Goal: Check status: Check status

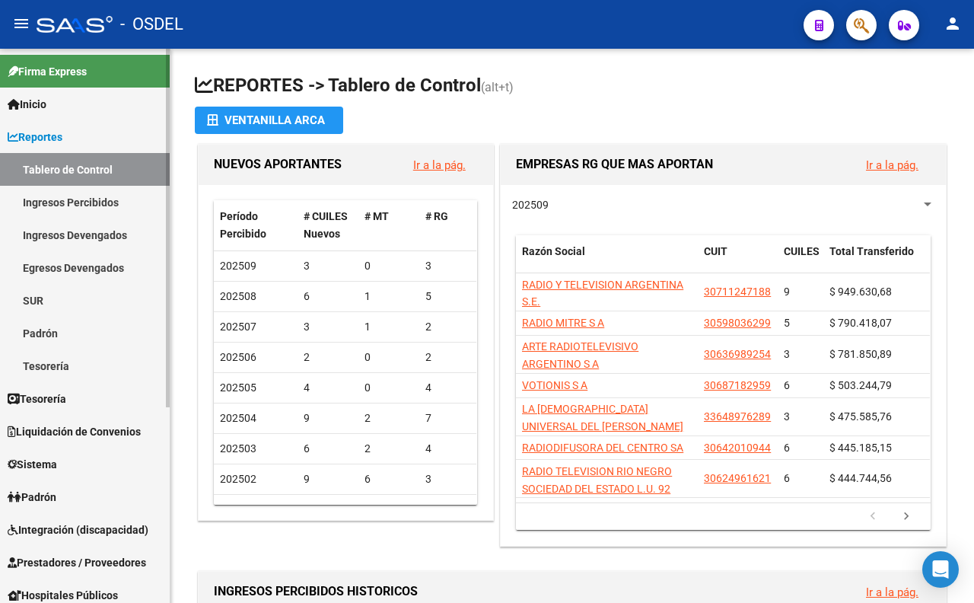
click at [73, 140] on link "Reportes" at bounding box center [85, 136] width 170 height 33
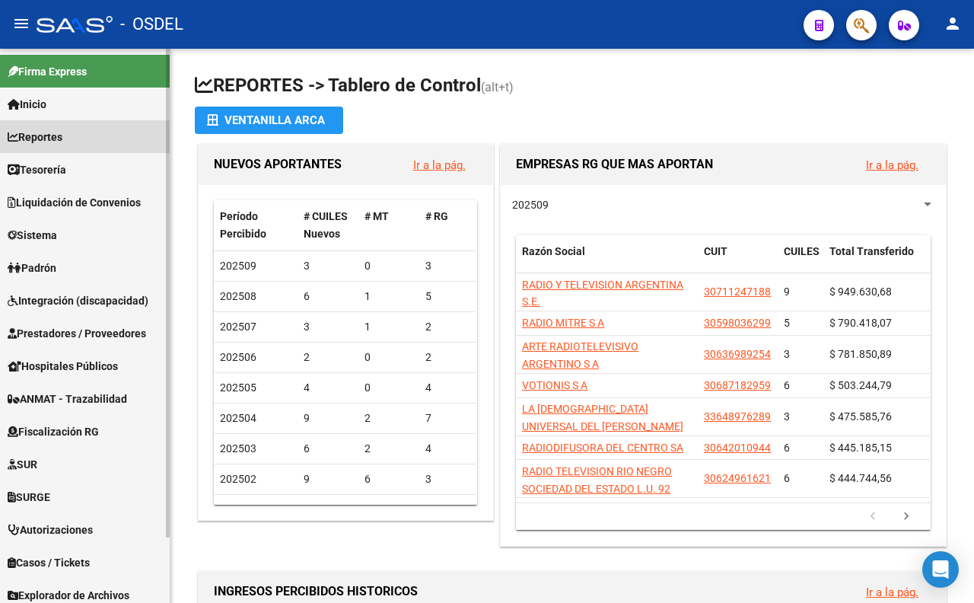
click at [73, 140] on link "Reportes" at bounding box center [85, 136] width 170 height 33
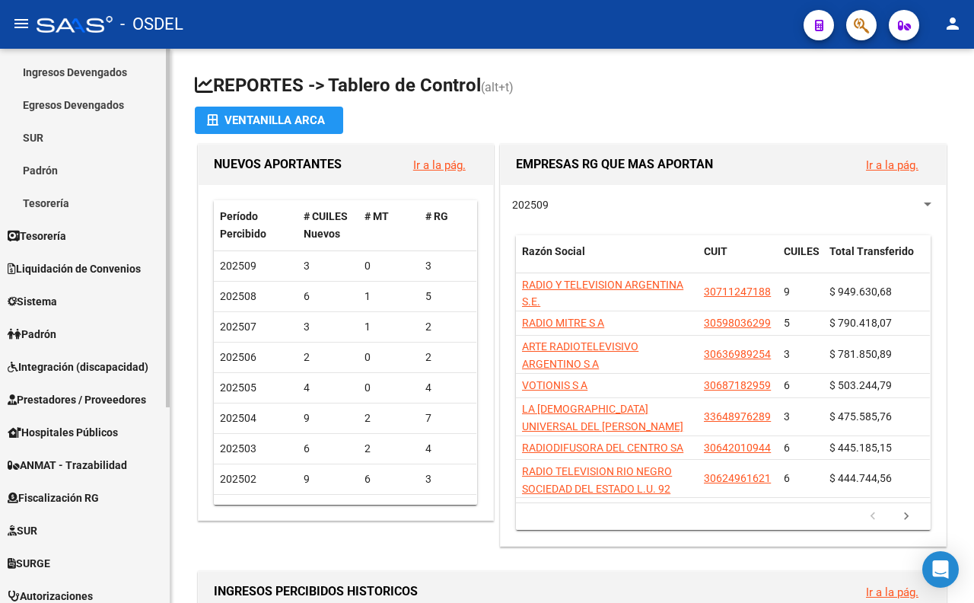
scroll to position [169, 0]
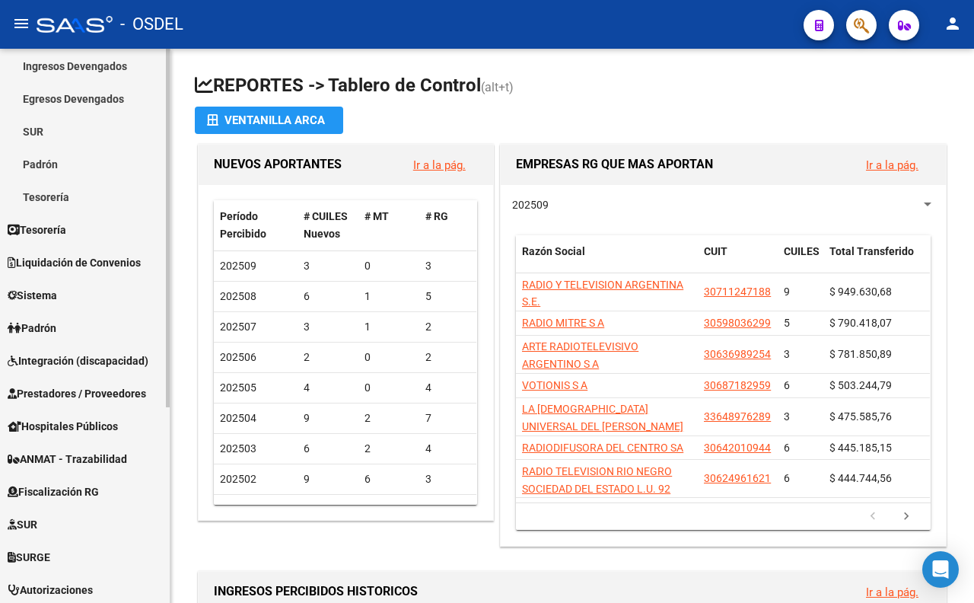
click at [110, 265] on span "Liquidación de Convenios" at bounding box center [74, 262] width 133 height 17
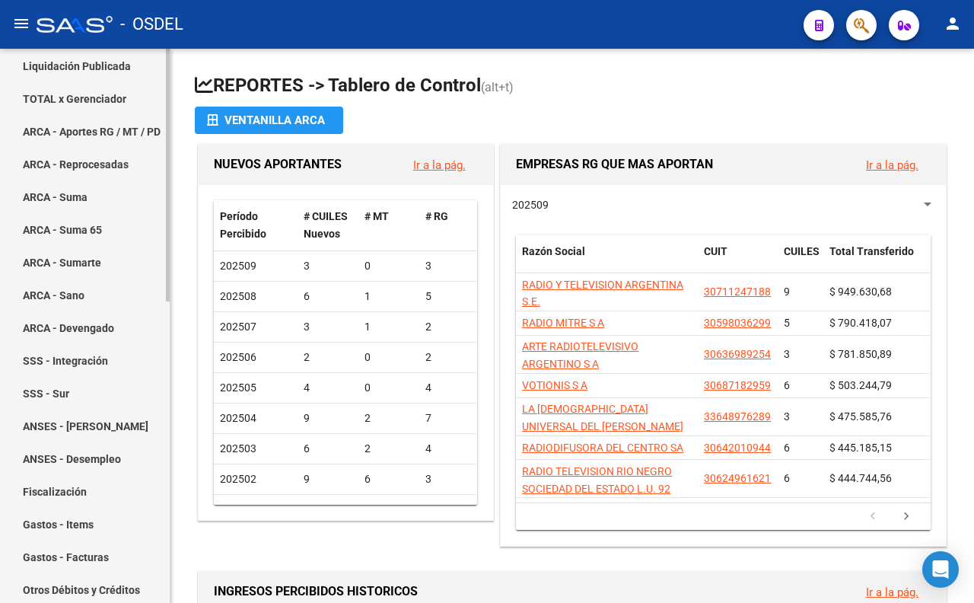
scroll to position [84, 0]
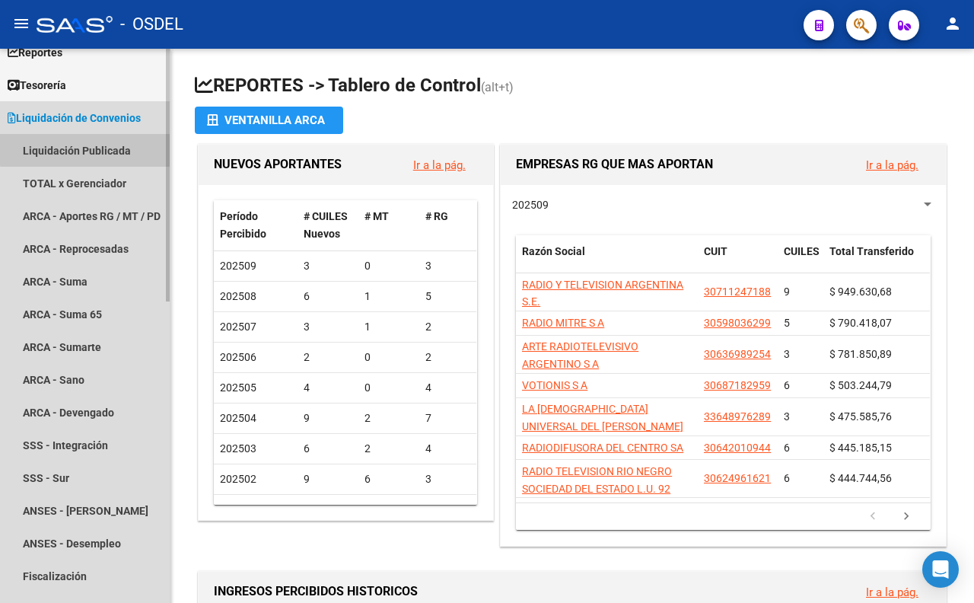
click at [101, 141] on link "Liquidación Publicada" at bounding box center [85, 150] width 170 height 33
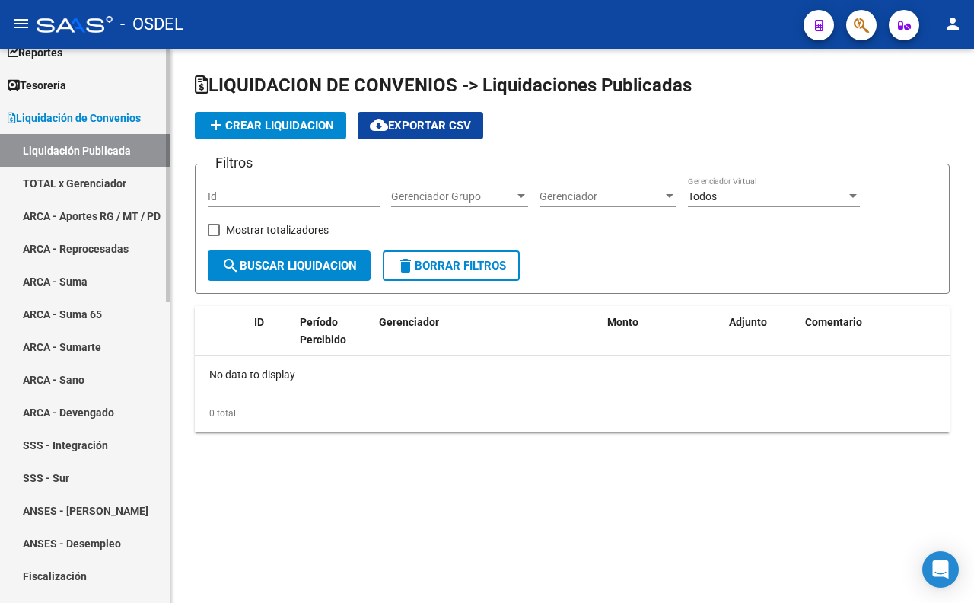
checkbox input "true"
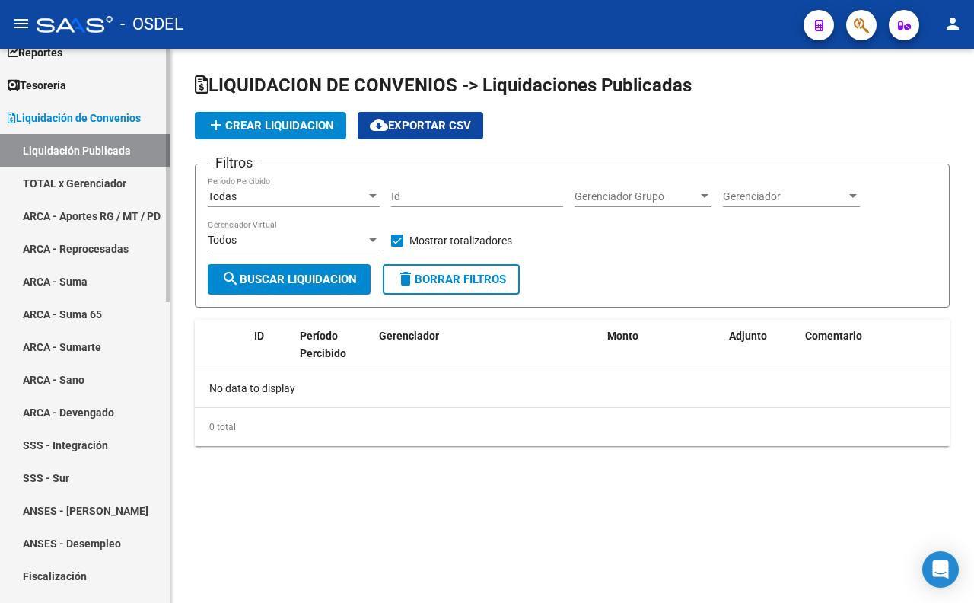
click at [111, 185] on link "TOTAL x Gerenciador" at bounding box center [85, 183] width 170 height 33
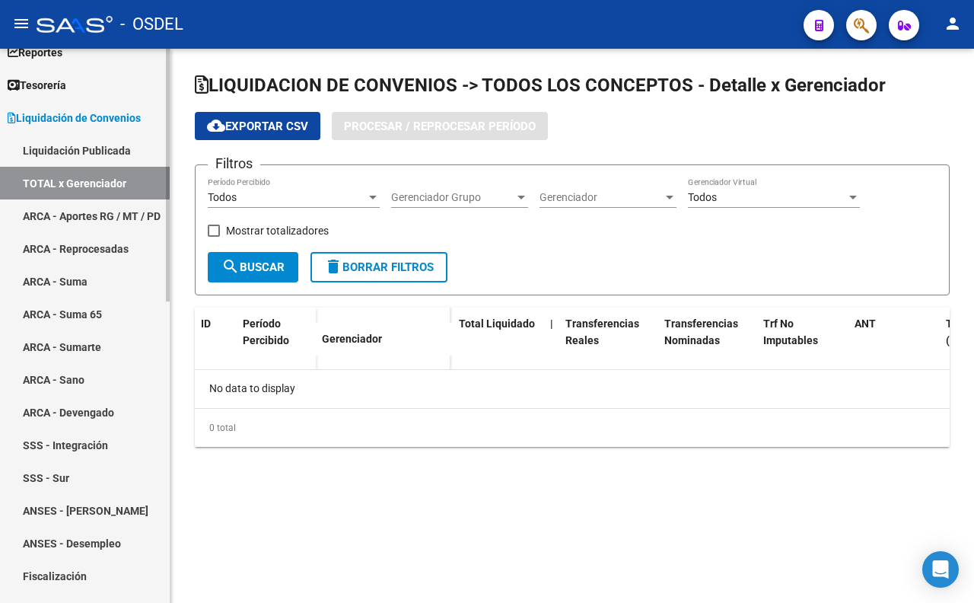
checkbox input "true"
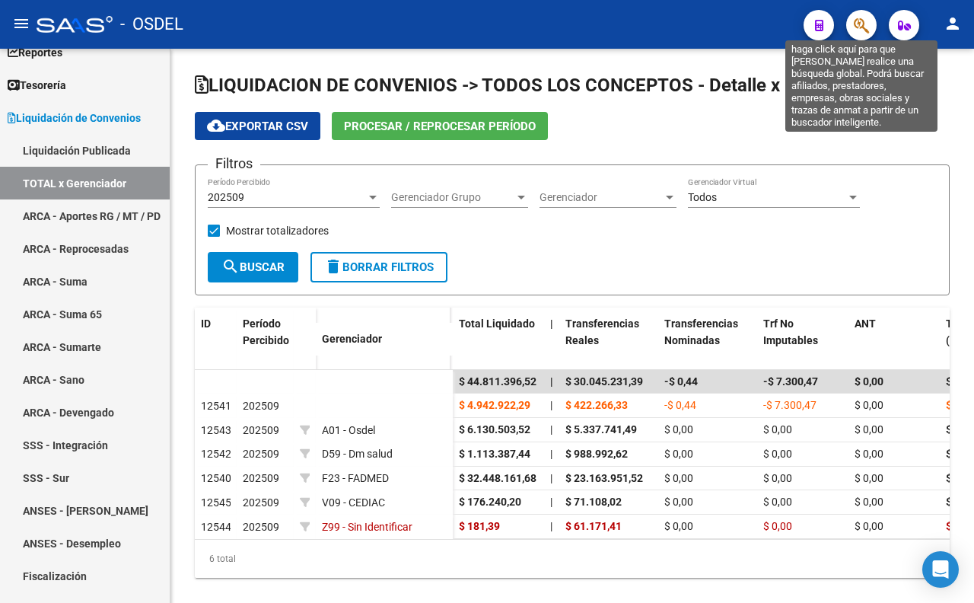
click at [854, 27] on icon "button" at bounding box center [861, 25] width 15 height 17
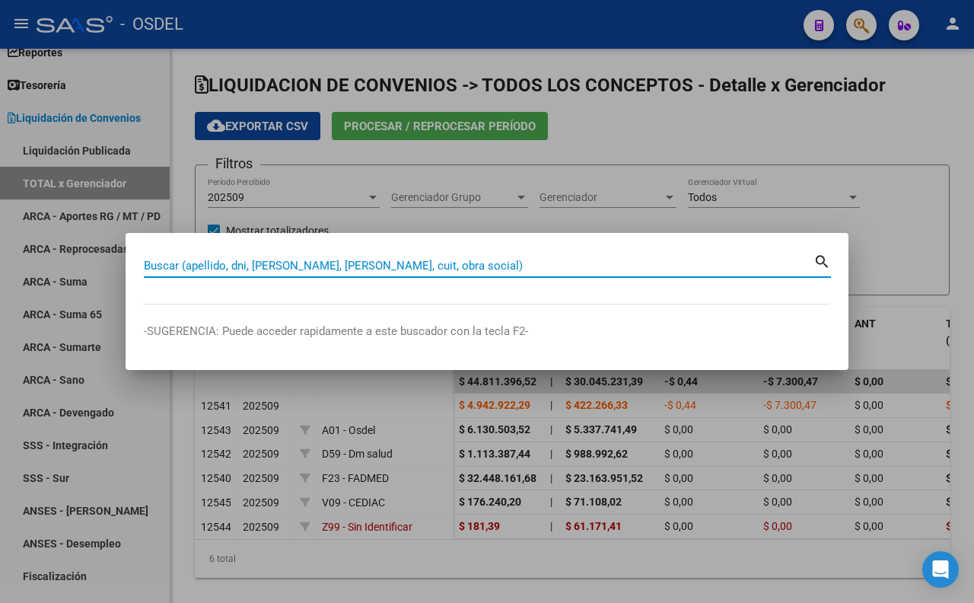
click at [529, 270] on input "Buscar (apellido, dni, [PERSON_NAME], [PERSON_NAME], cuit, obra social)" at bounding box center [478, 266] width 669 height 14
paste input "24083498"
type input "24083498"
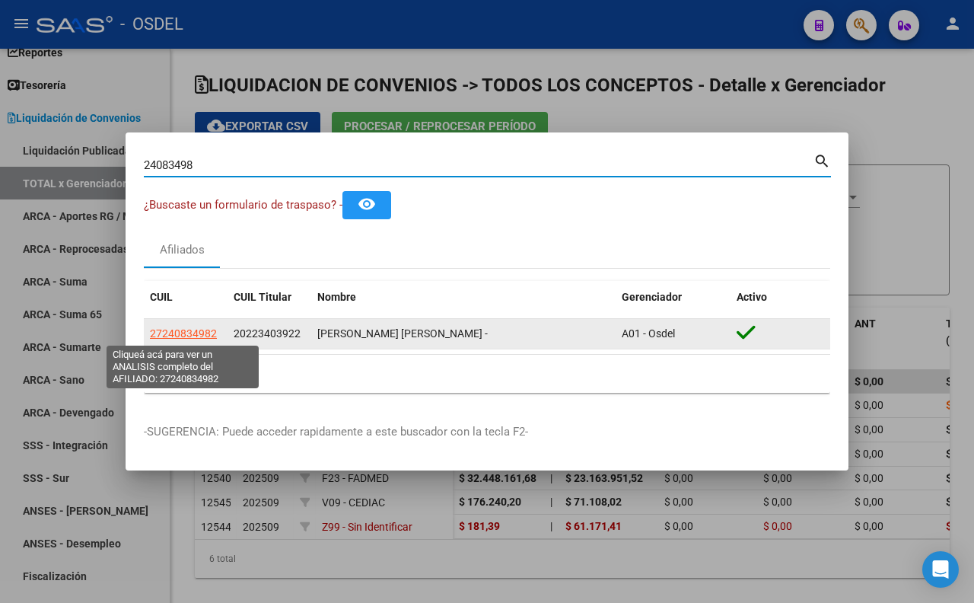
click at [203, 337] on span "27240834982" at bounding box center [183, 333] width 67 height 12
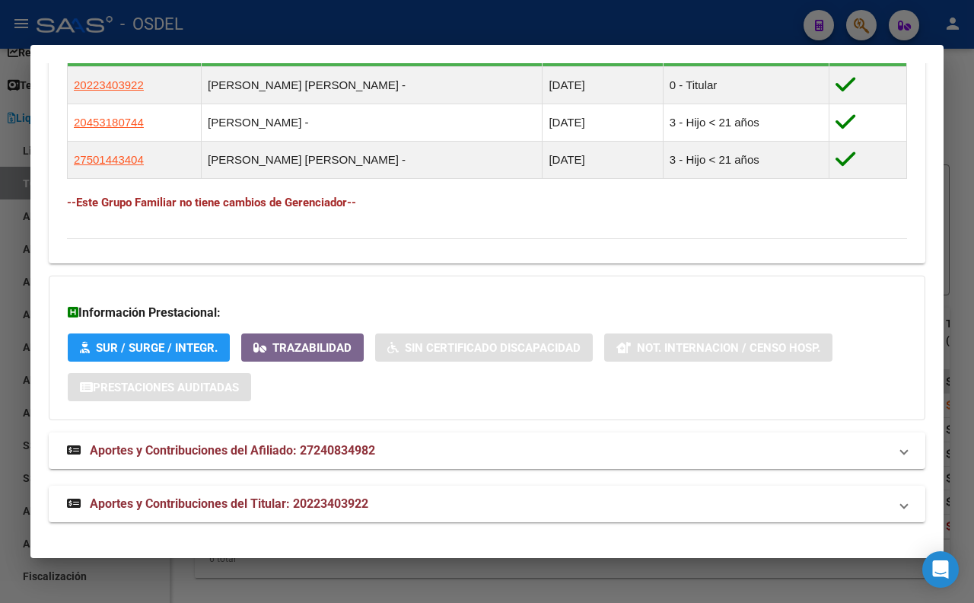
scroll to position [965, 0]
click at [331, 511] on strong "Aportes y Contribuciones del Titular: 20223403922" at bounding box center [217, 503] width 301 height 18
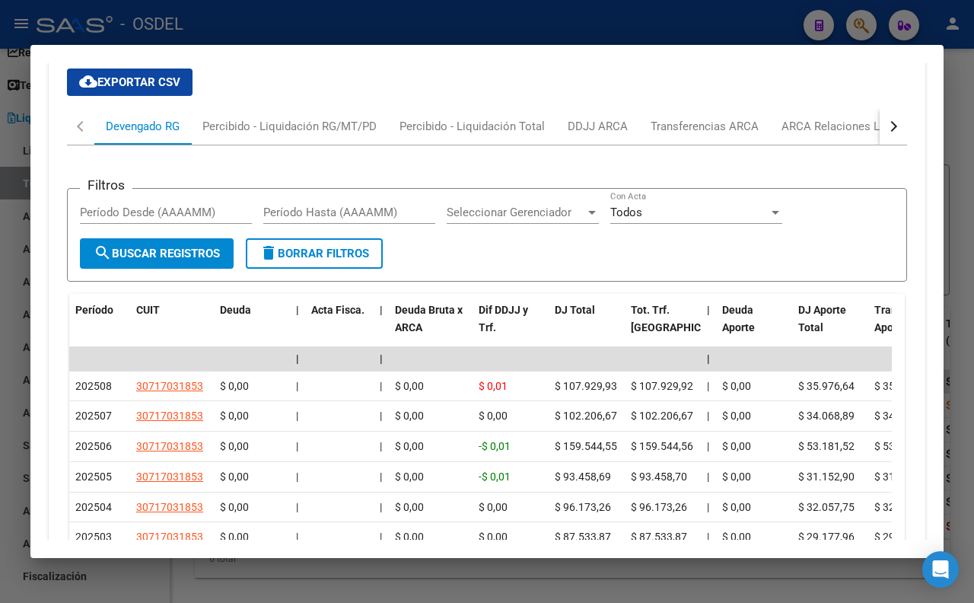
scroll to position [1477, 0]
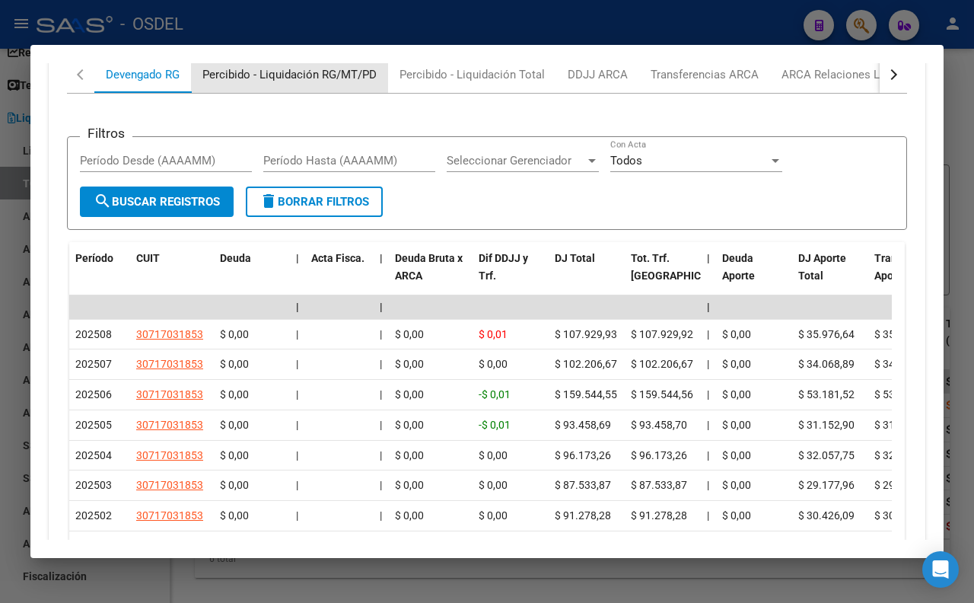
click at [266, 83] on div "Percibido - Liquidación RG/MT/PD" at bounding box center [289, 74] width 174 height 17
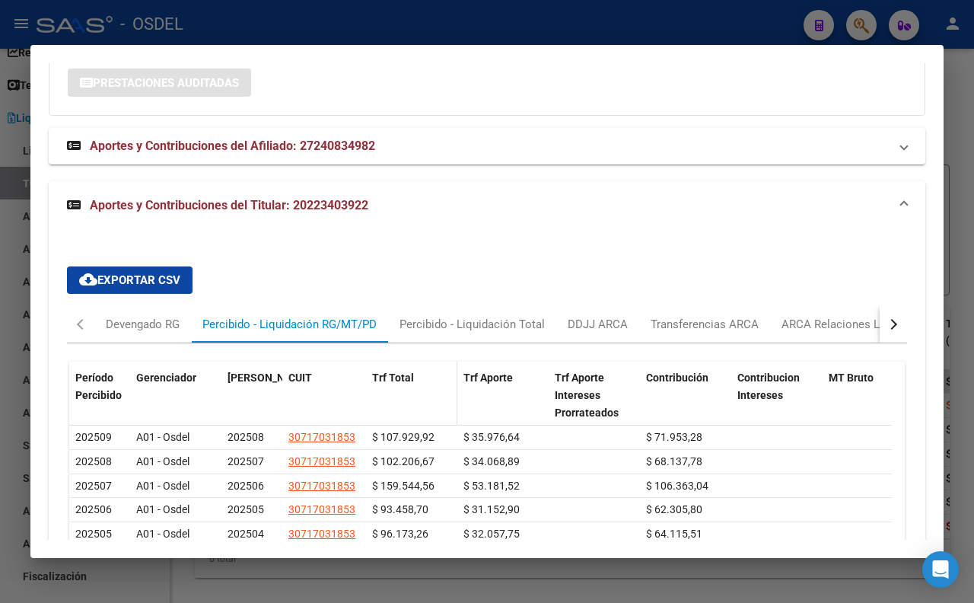
scroll to position [1299, 0]
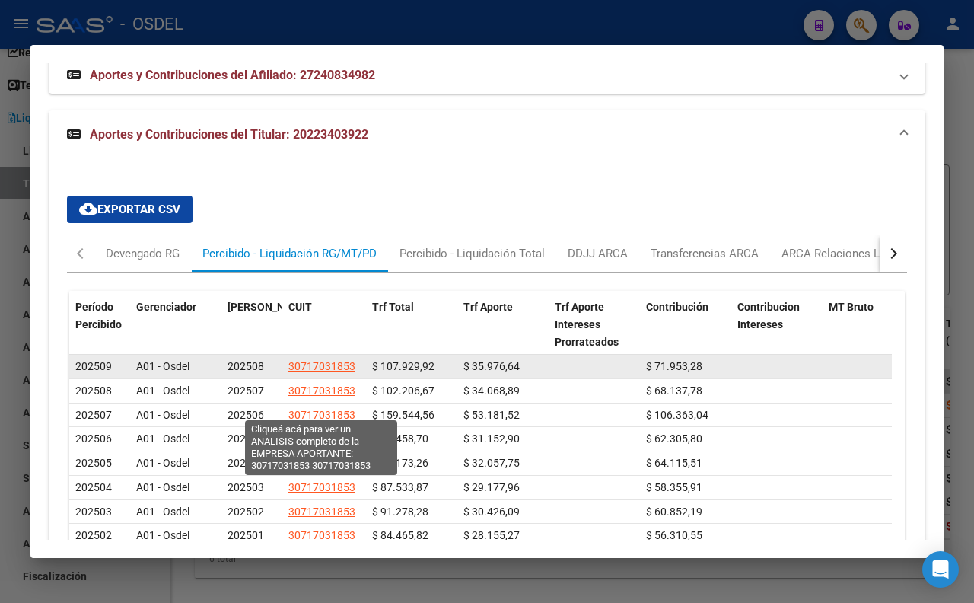
click at [322, 372] on span "30717031853" at bounding box center [321, 366] width 67 height 12
type textarea "30717031853"
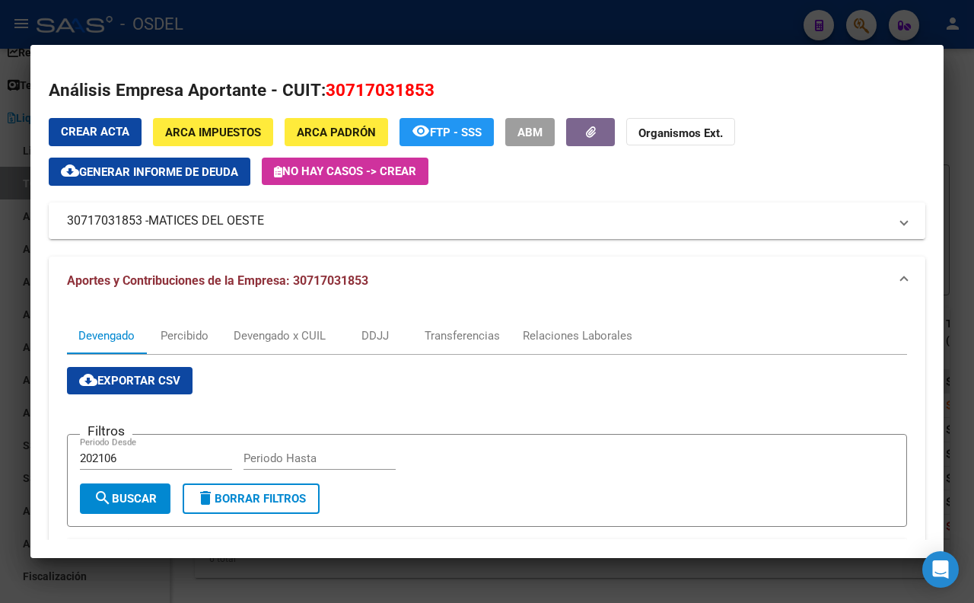
click at [237, 218] on span "MATICES DEL OESTE" at bounding box center [206, 220] width 116 height 18
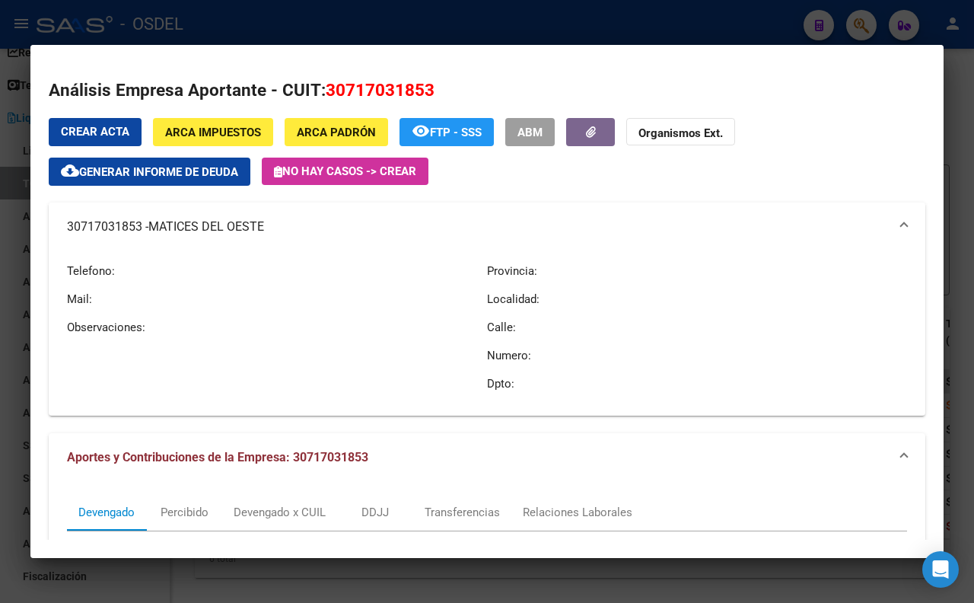
drag, startPoint x: 153, startPoint y: 227, endPoint x: 265, endPoint y: 225, distance: 111.8
click at [264, 225] on span "MATICES DEL OESTE" at bounding box center [206, 227] width 116 height 18
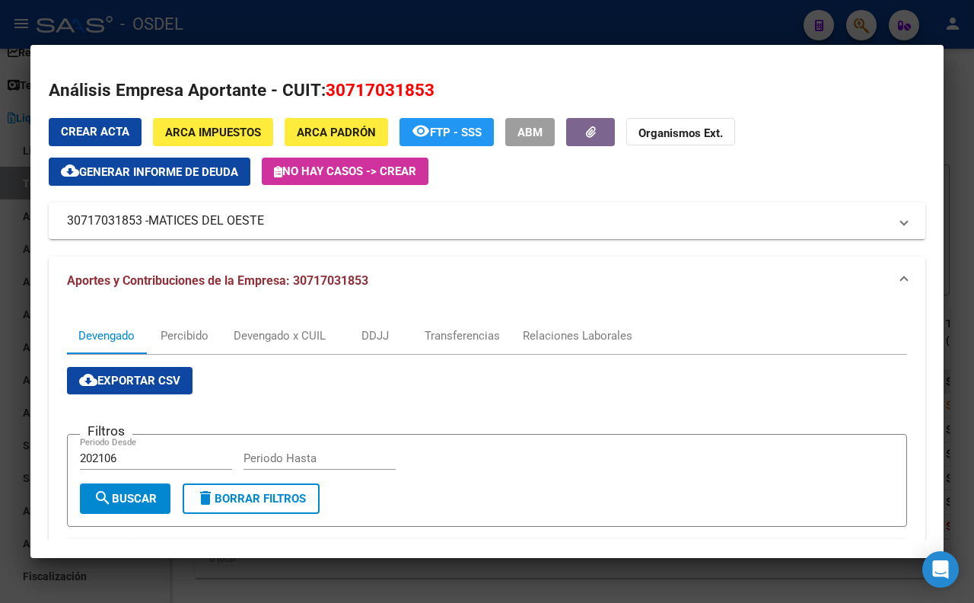
copy span "MATICES DEL OESTE"
click at [199, 336] on div "Percibido" at bounding box center [185, 335] width 48 height 17
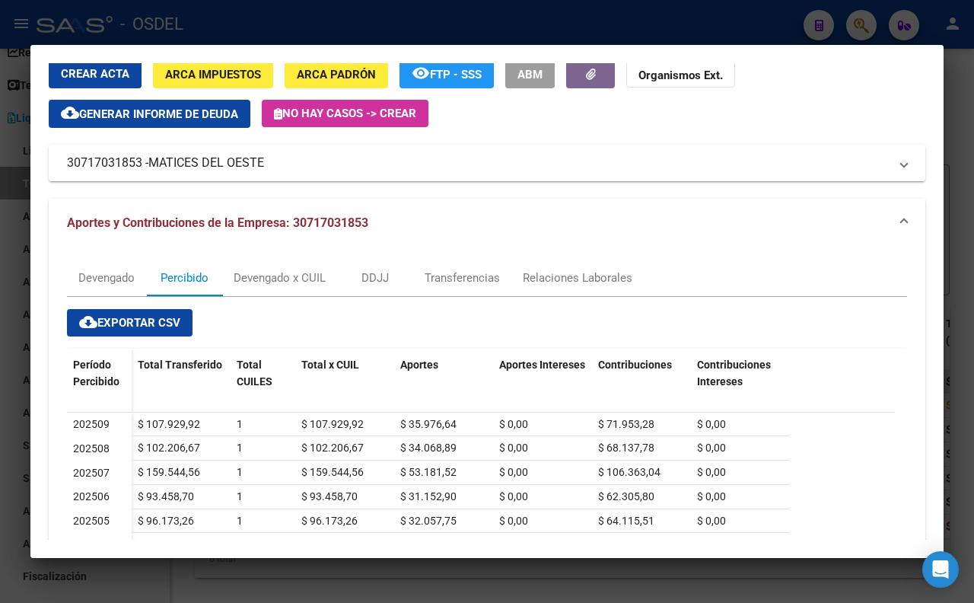
scroll to position [0, 0]
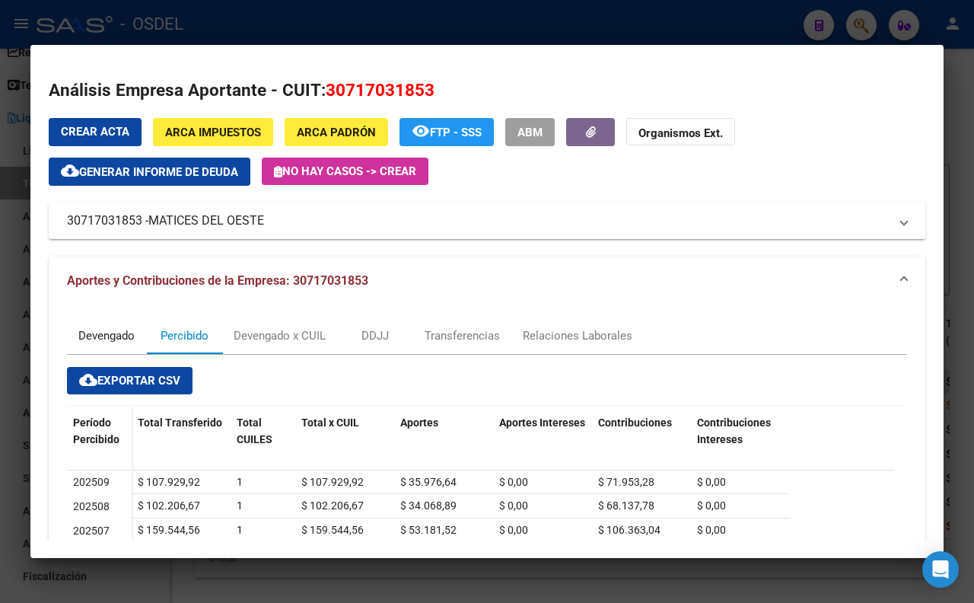
click at [120, 339] on div "Devengado" at bounding box center [106, 335] width 56 height 17
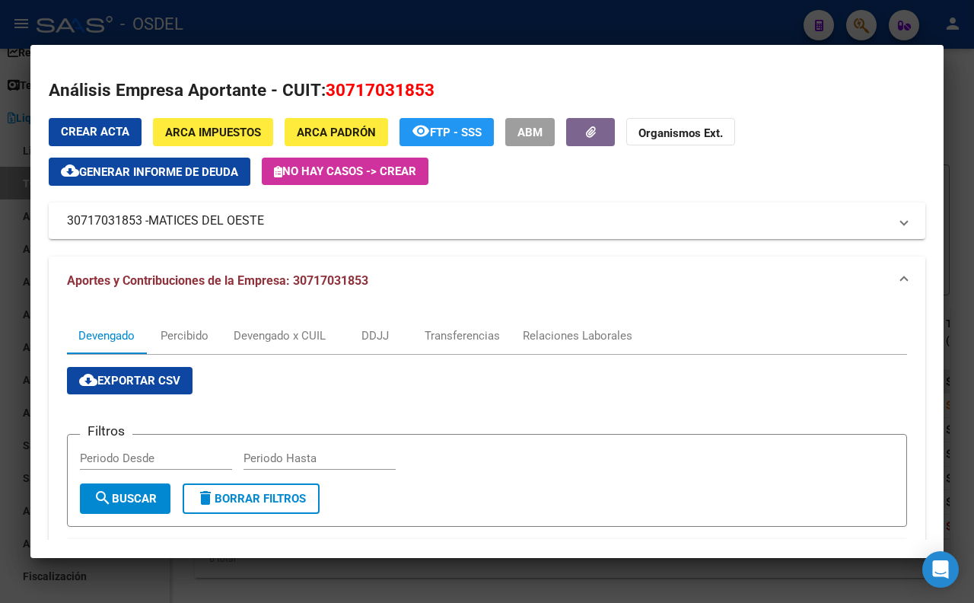
scroll to position [338, 0]
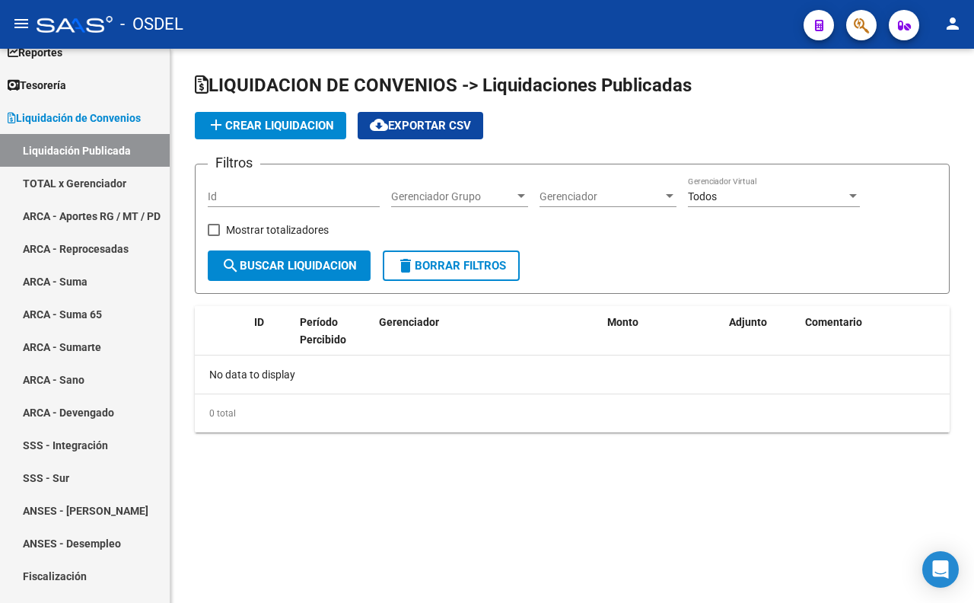
checkbox input "true"
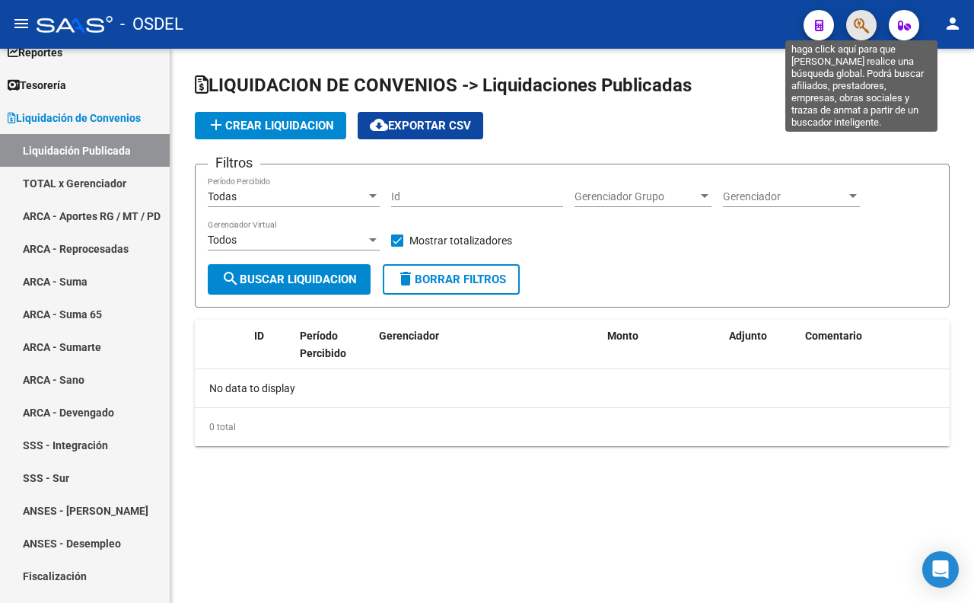
click at [860, 29] on icon "button" at bounding box center [861, 25] width 15 height 17
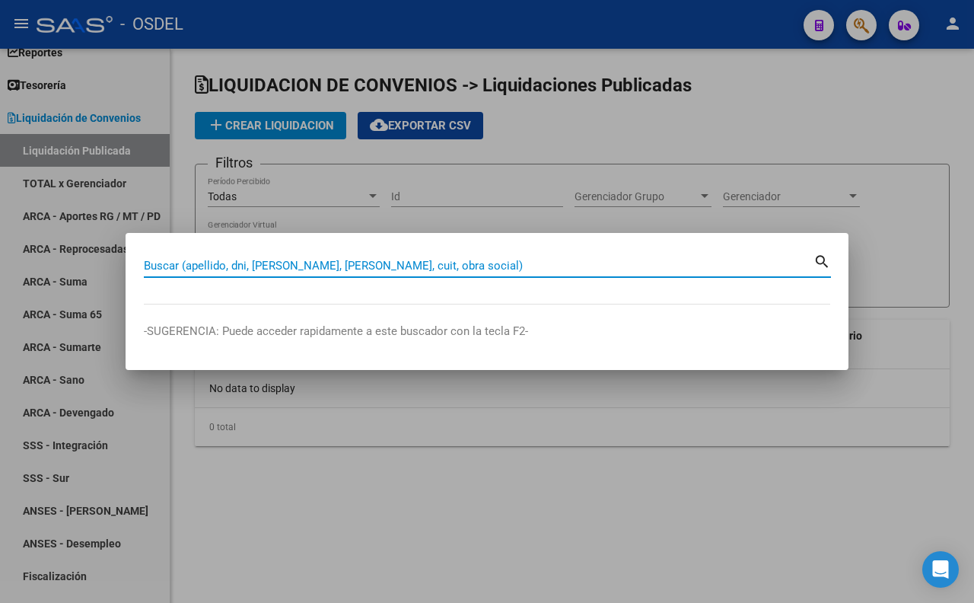
click at [545, 272] on input "Buscar (apellido, dni, [PERSON_NAME], [PERSON_NAME], cuit, obra social)" at bounding box center [478, 266] width 669 height 14
paste input "MATICES DEL OESTE"
type input "MATICES DEL OESTE"
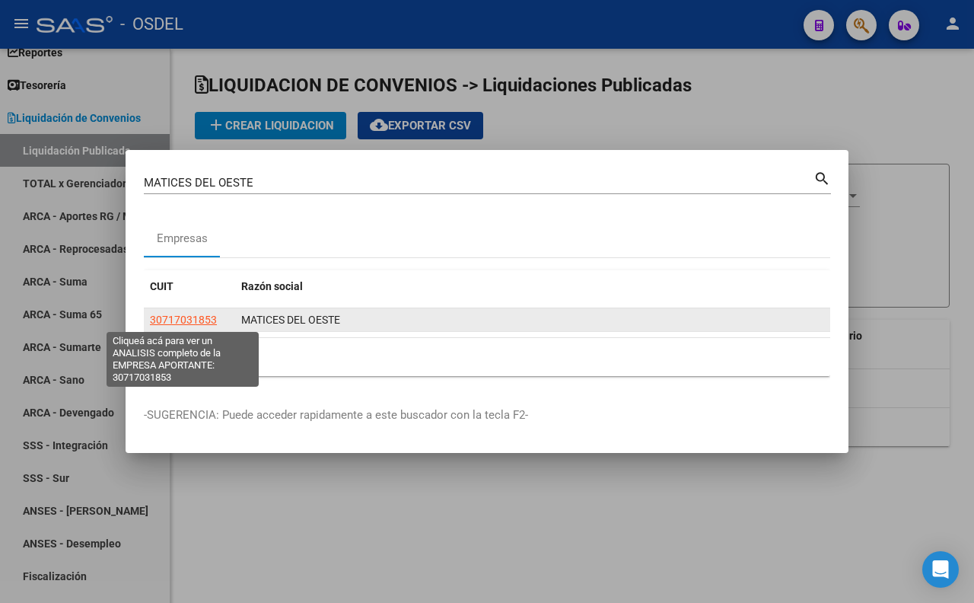
click at [188, 325] on span "30717031853" at bounding box center [183, 319] width 67 height 12
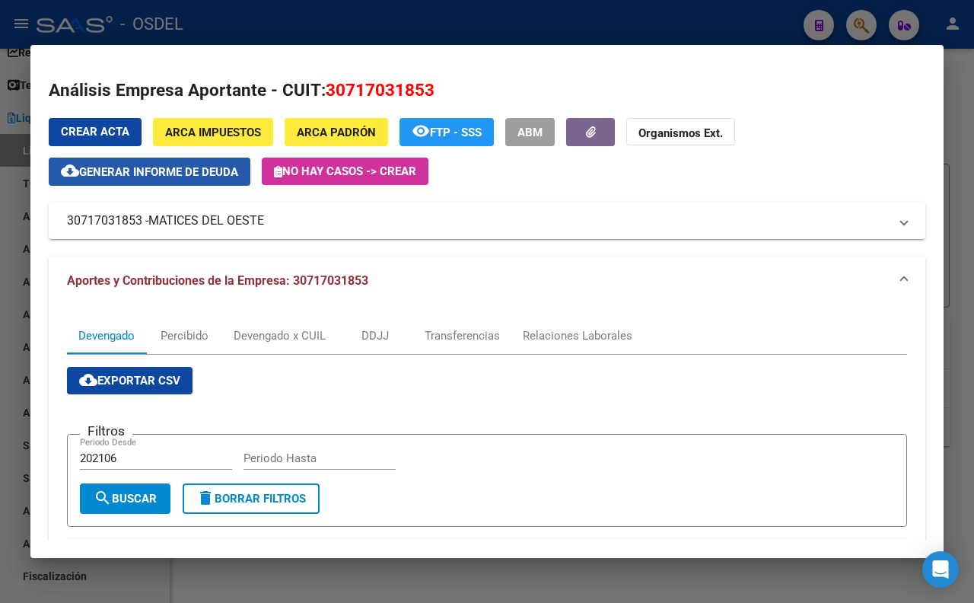
click at [216, 176] on span "Generar informe de deuda" at bounding box center [158, 172] width 159 height 14
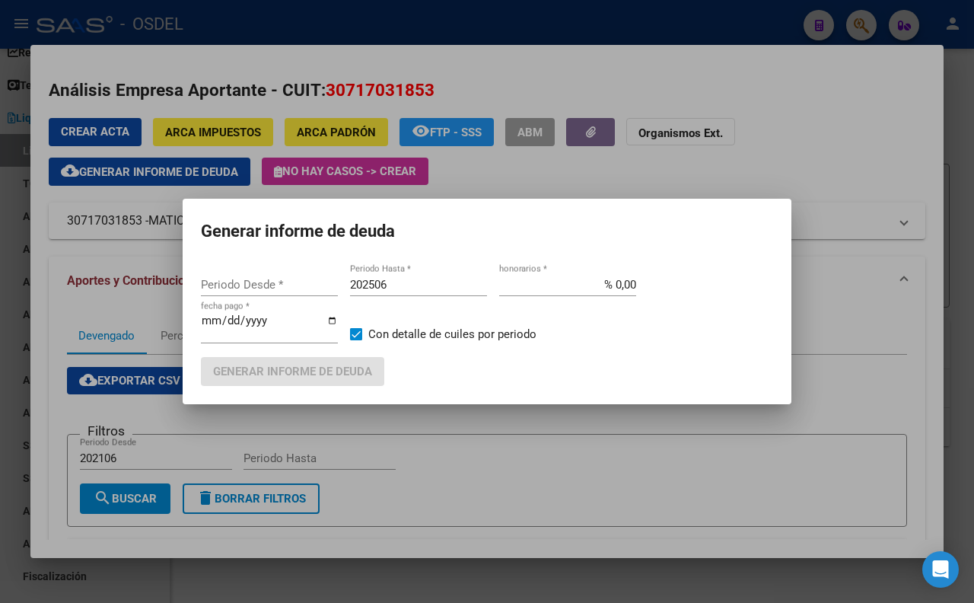
type input "202106"
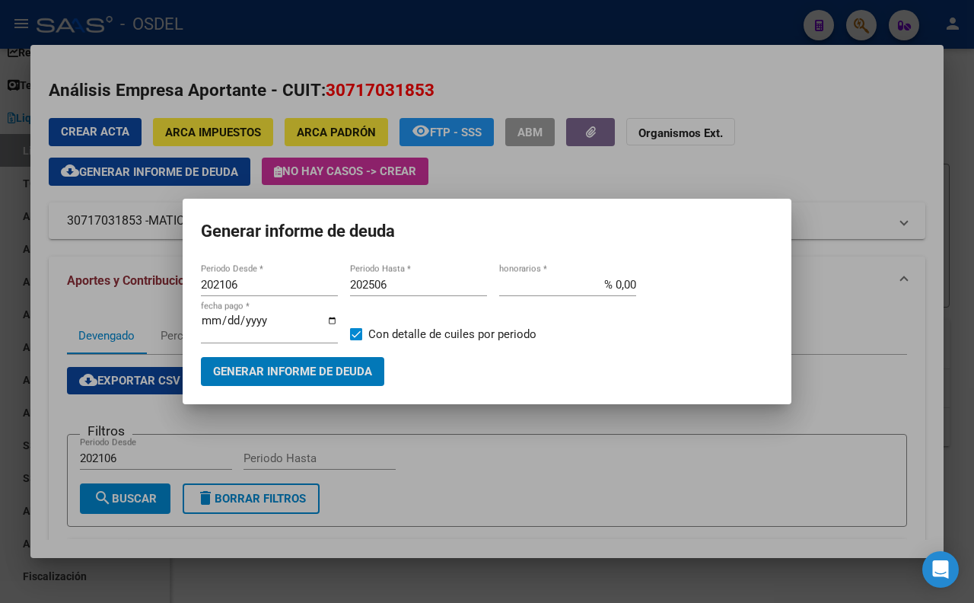
click at [285, 365] on span "Generar informe de deuda" at bounding box center [292, 372] width 159 height 14
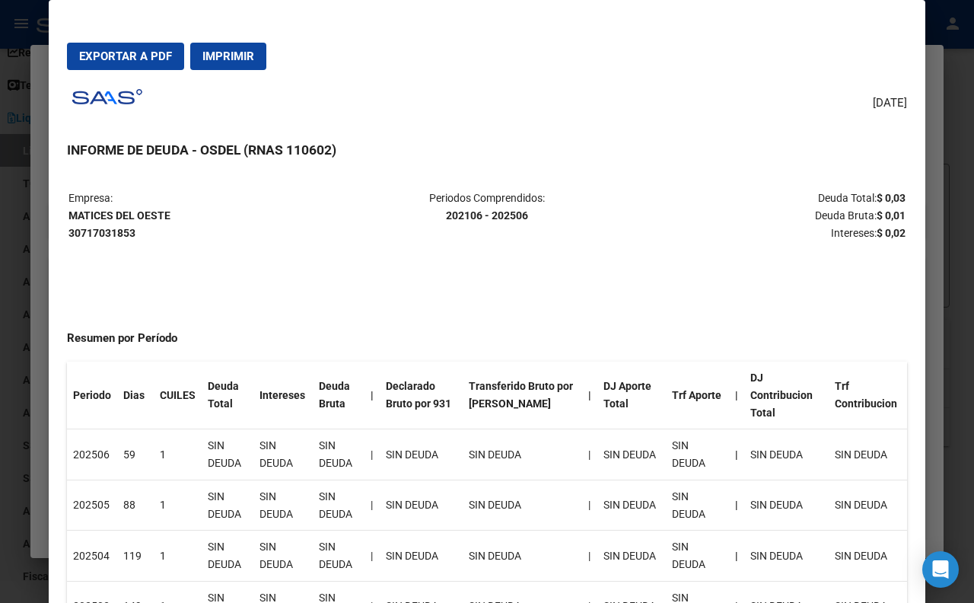
click at [952, 84] on div at bounding box center [487, 301] width 974 height 603
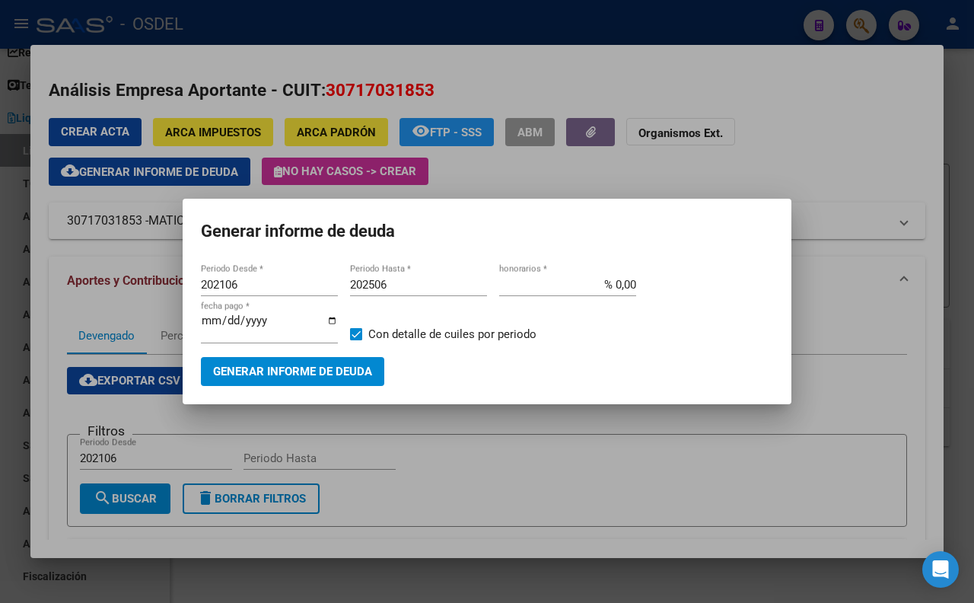
click at [800, 116] on div at bounding box center [487, 301] width 974 height 603
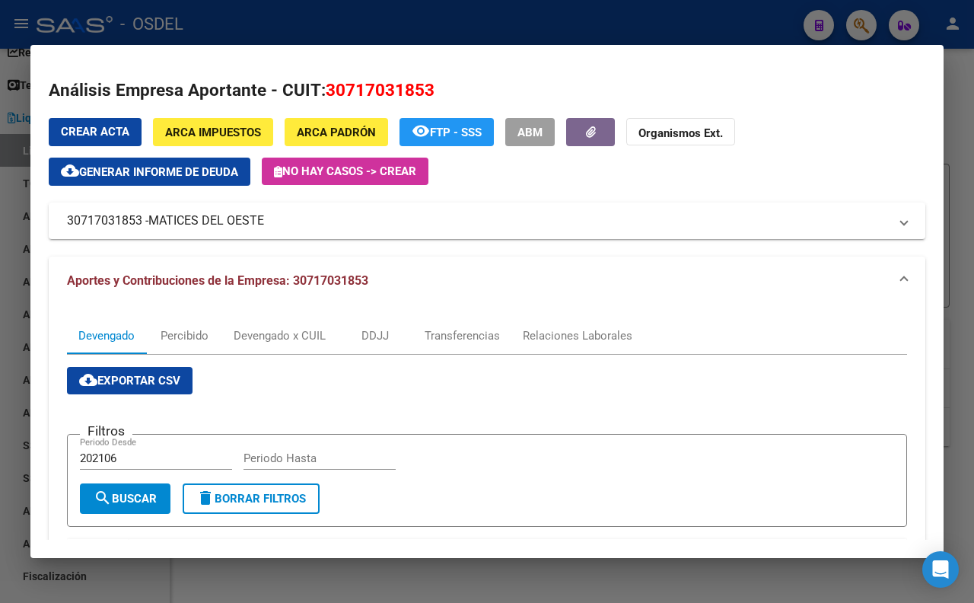
click at [507, 25] on div at bounding box center [487, 301] width 974 height 603
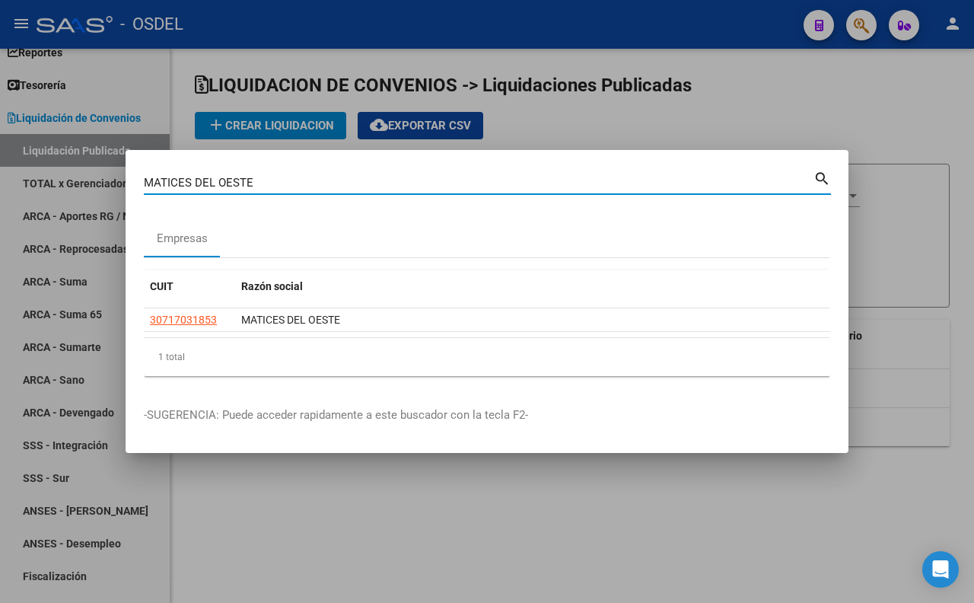
click at [580, 181] on input "MATICES DEL OESTE" at bounding box center [478, 183] width 669 height 14
type input "M"
type input "[PERSON_NAME]"
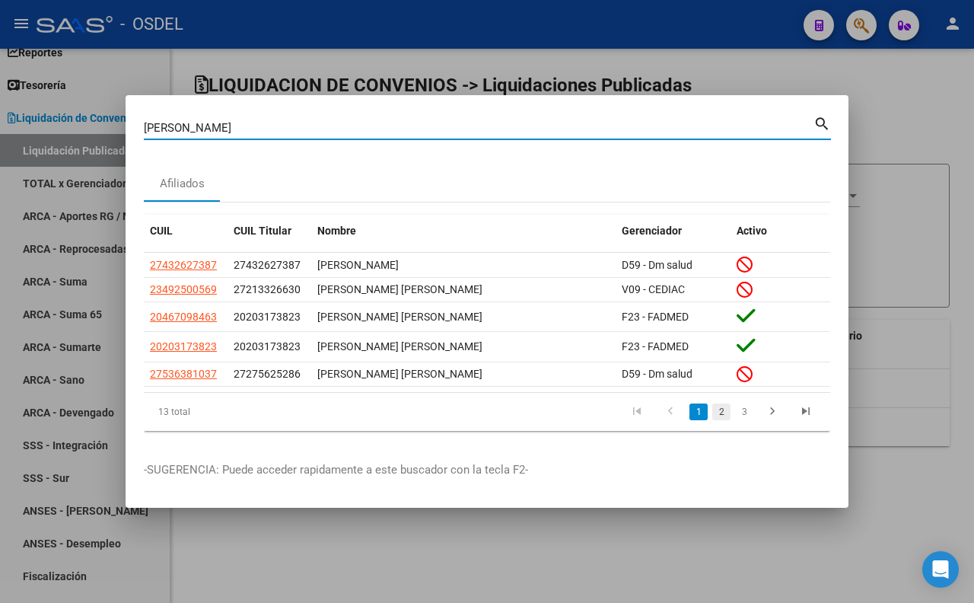
click at [723, 415] on link "2" at bounding box center [721, 411] width 18 height 17
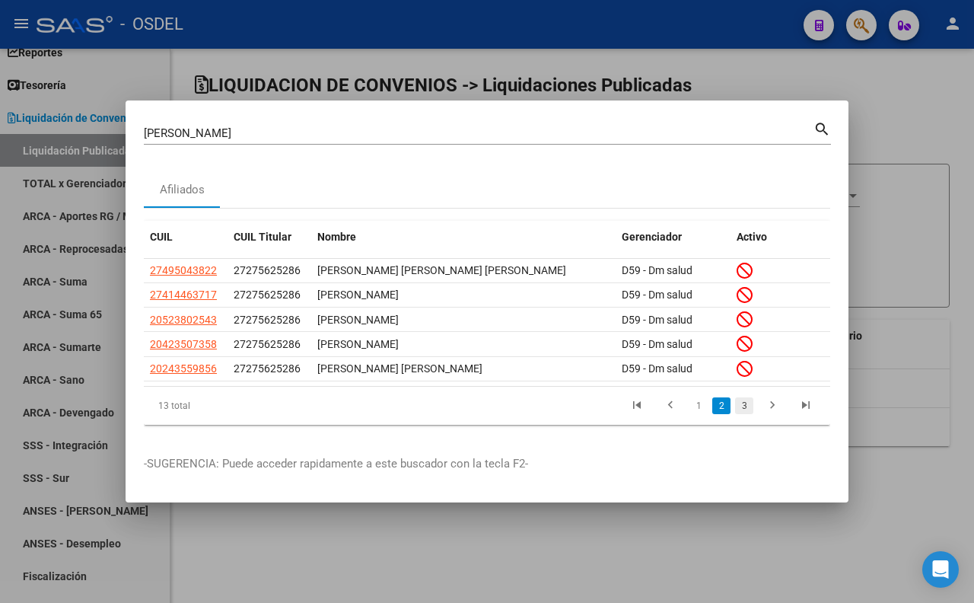
click at [741, 411] on link "3" at bounding box center [744, 405] width 18 height 17
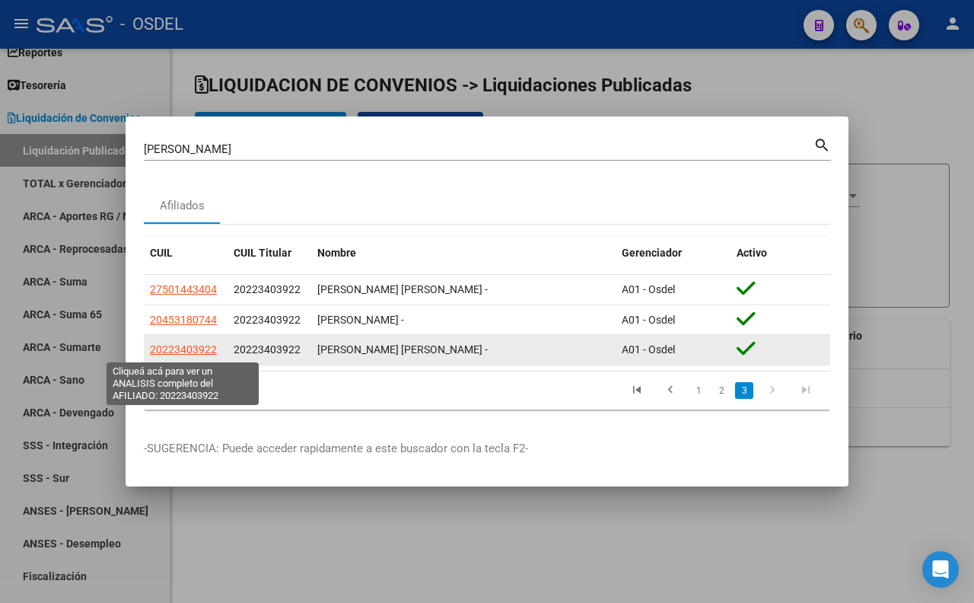
click at [208, 348] on span "20223403922" at bounding box center [183, 349] width 67 height 12
type textarea "20223403922"
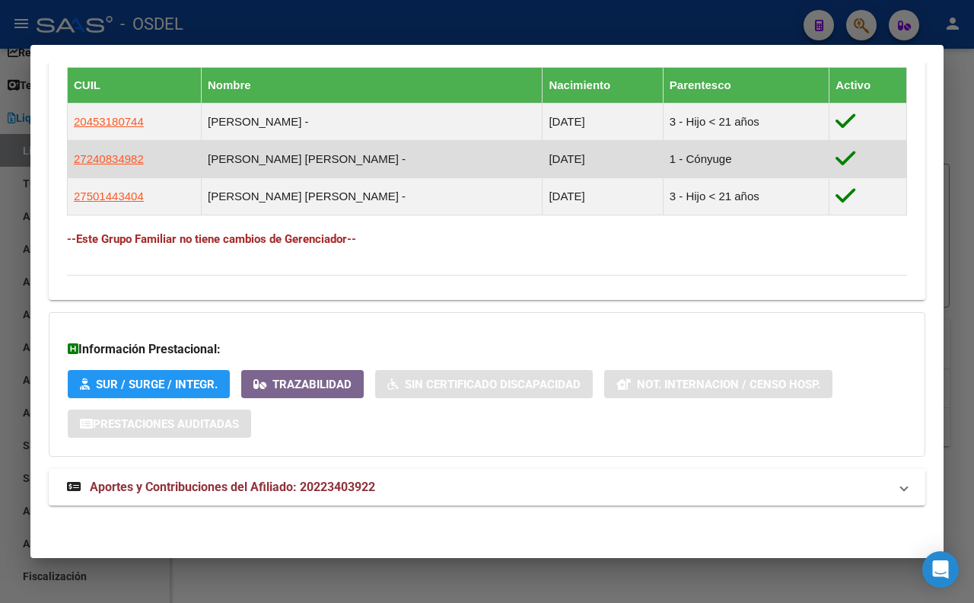
scroll to position [890, 0]
